Goal: Find contact information: Find contact information

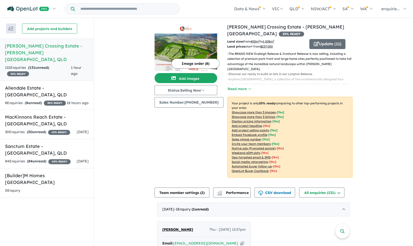
scroll to position [92, 0]
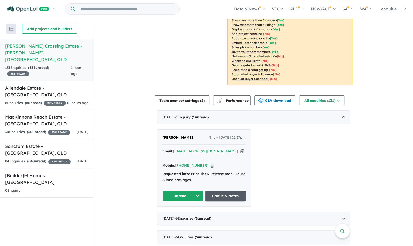
click at [214, 191] on link "Profile & Notes" at bounding box center [225, 196] width 41 height 11
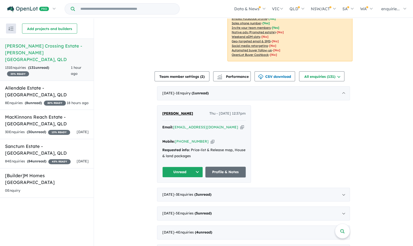
scroll to position [116, 0]
click at [240, 125] on icon "button" at bounding box center [242, 127] width 4 height 5
click at [65, 89] on h5 "Allendale Estate - Alligator Creek , QLD" at bounding box center [47, 92] width 84 height 14
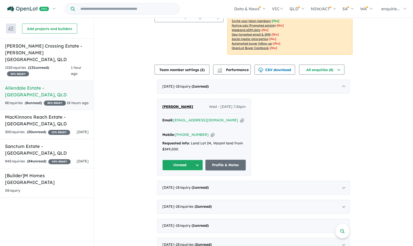
scroll to position [78, 0]
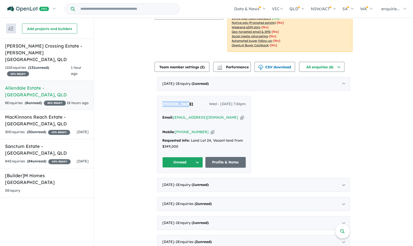
drag, startPoint x: 176, startPoint y: 102, endPoint x: 153, endPoint y: 103, distance: 23.8
click at [153, 103] on div "View 4 projects in your account Allendale Estate - Alligator Creek 20 % READY L…" at bounding box center [253, 106] width 319 height 332
copy span "Biji Joseph"
click at [211, 129] on icon "button" at bounding box center [213, 131] width 4 height 5
copy span "Biji Joseph"
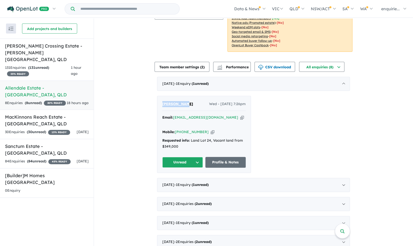
click at [240, 116] on icon "button" at bounding box center [242, 117] width 4 height 5
copy span "Biji Joseph"
click at [221, 157] on link "Profile & Notes" at bounding box center [225, 162] width 41 height 11
click at [240, 116] on icon "button" at bounding box center [242, 117] width 4 height 5
copy span "Biji Joseph"
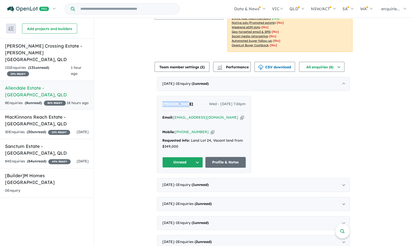
click at [240, 115] on icon "button" at bounding box center [242, 117] width 4 height 5
copy span "Biji Joseph"
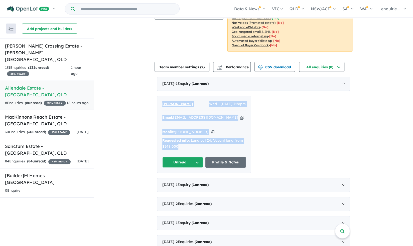
drag, startPoint x: 180, startPoint y: 139, endPoint x: 143, endPoint y: 83, distance: 67.1
click at [143, 83] on div "View 4 projects in your account Allendale Estate - Alligator Creek 20 % READY L…" at bounding box center [253, 106] width 319 height 332
copy div "Biji Joseph Wed - 03/09/2025, 7:26pm Email: bjbijijoseph@gmail.com Copied! Mobi…"
click at [126, 122] on div "View 4 projects in your account Allendale Estate - Alligator Creek 20 % READY L…" at bounding box center [253, 106] width 319 height 332
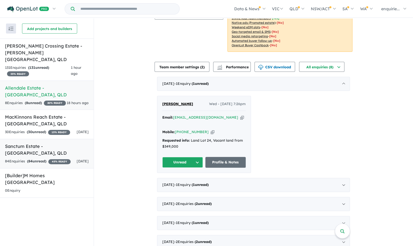
click at [43, 154] on h5 "Sanctum Estate - Mount Low , QLD" at bounding box center [47, 150] width 84 height 14
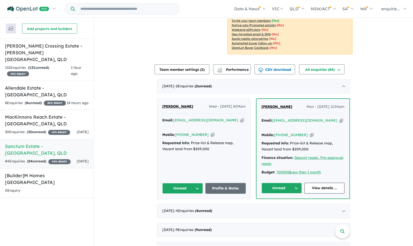
scroll to position [121, 0]
click at [215, 183] on link "Profile & Notes" at bounding box center [225, 188] width 41 height 11
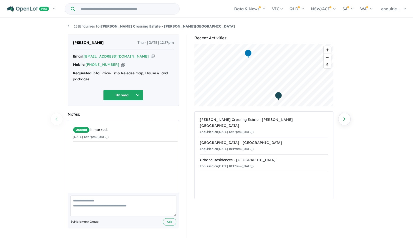
scroll to position [1, 0]
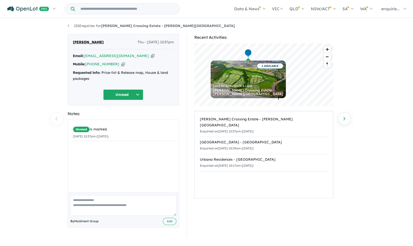
click at [253, 33] on div "131 Enquiries for Harris Crossing Estate - Bohle Plains Previous enquiry Next e…" at bounding box center [206, 132] width 285 height 228
click at [188, 75] on div "Recent Activities: © Mapbox © OpenStreetMap Improve this map 1 AVAILABLE Land f…" at bounding box center [265, 136] width 159 height 204
click at [189, 40] on div "Recent Activities: © Mapbox © OpenStreetMap Improve this map 1 AVAILABLE Land f…" at bounding box center [265, 136] width 159 height 204
click at [355, 63] on div "131 Enquiries for Harris Crossing Estate - Bohle Plains Previous enquiry Next e…" at bounding box center [206, 132] width 413 height 228
click at [182, 56] on div "Josephine Anderson Thu - 04/09/2025, 12:37pm Email: ophynwitty@gmail.com Copied…" at bounding box center [123, 136] width 119 height 204
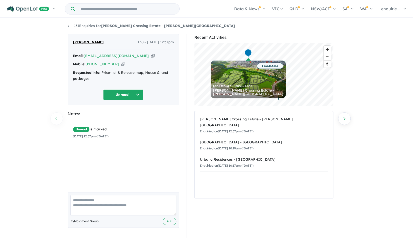
click at [186, 64] on div "Recent Activities: © Mapbox © OpenStreetMap Improve this map 1 AVAILABLE Land f…" at bounding box center [266, 136] width 166 height 204
click at [29, 168] on div "131 Enquiries for Harris Crossing Estate - Bohle Plains Previous enquiry Next e…" at bounding box center [206, 132] width 413 height 228
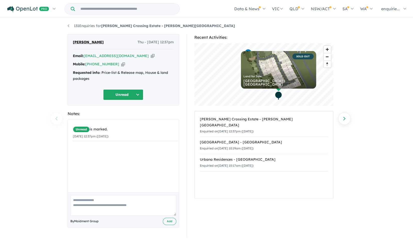
click at [151, 55] on icon "button" at bounding box center [153, 55] width 4 height 5
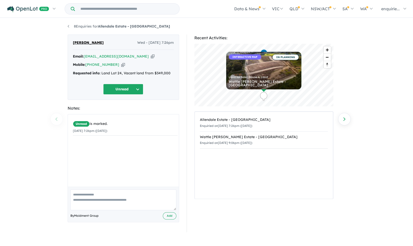
click at [189, 140] on div "Recent Activities: © Mapbox © OpenStreetMap Improve this map INTERACTIVE MAP IN…" at bounding box center [265, 134] width 159 height 198
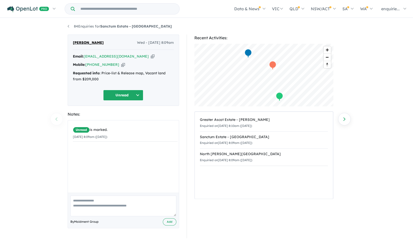
click at [121, 65] on icon "button" at bounding box center [123, 64] width 4 height 5
click at [139, 54] on div "Email: [EMAIL_ADDRESS][DOMAIN_NAME] Copied!" at bounding box center [123, 57] width 101 height 6
click at [151, 55] on icon "button" at bounding box center [153, 56] width 4 height 5
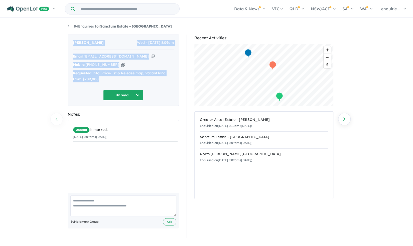
drag, startPoint x: 111, startPoint y: 79, endPoint x: 65, endPoint y: 38, distance: 61.4
click at [65, 38] on div "[PERSON_NAME] Wed - [DATE] 8:09am Email: [EMAIL_ADDRESS][DOMAIN_NAME] Copied! M…" at bounding box center [123, 137] width 119 height 204
copy div "[PERSON_NAME] Wed - [DATE] 8:09am Email: [EMAIL_ADDRESS][DOMAIN_NAME] Copied! M…"
click at [51, 80] on div "84 Enquiries for Sanctum Estate - [GEOGRAPHIC_DATA] Previous enquiry Next enqui…" at bounding box center [206, 133] width 413 height 228
